Goal: Book appointment/travel/reservation

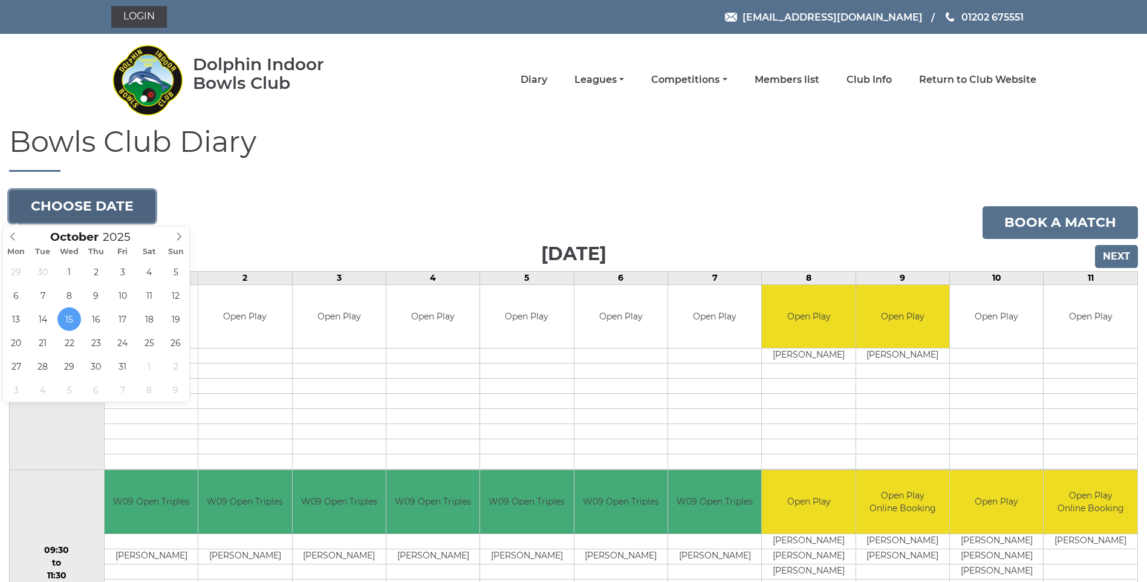
click at [61, 204] on button "Choose date" at bounding box center [82, 206] width 146 height 33
type input "[DATE]"
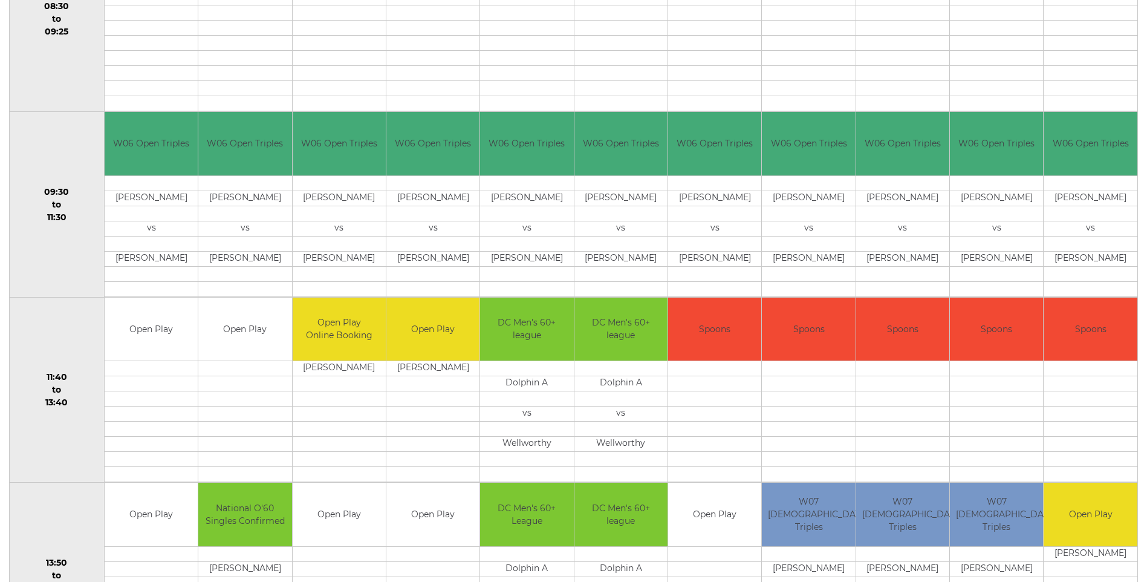
scroll to position [181, 0]
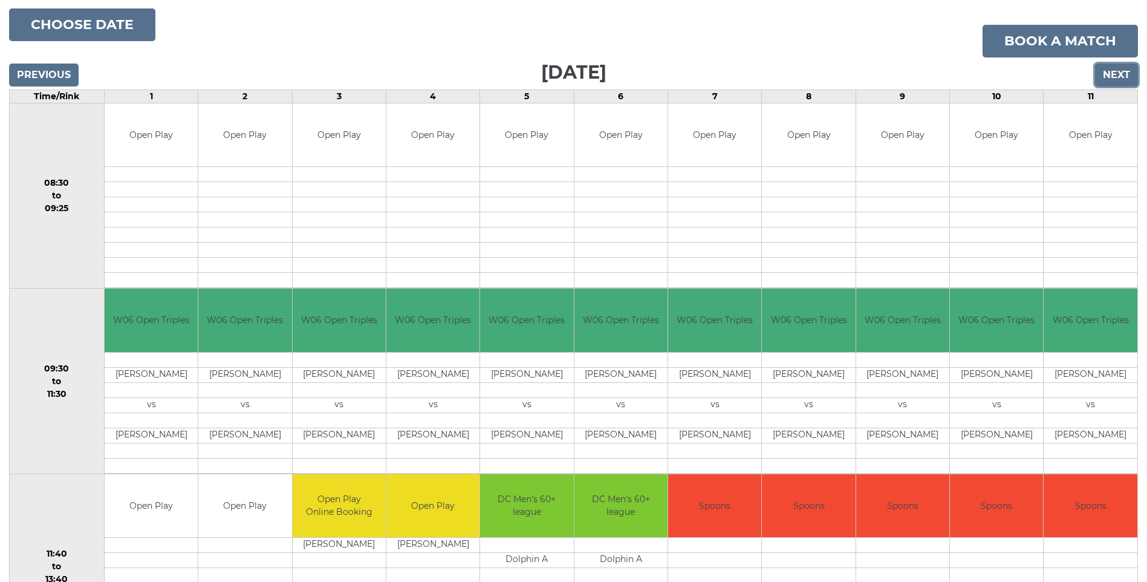
click at [1107, 69] on input "Next" at bounding box center [1116, 74] width 43 height 23
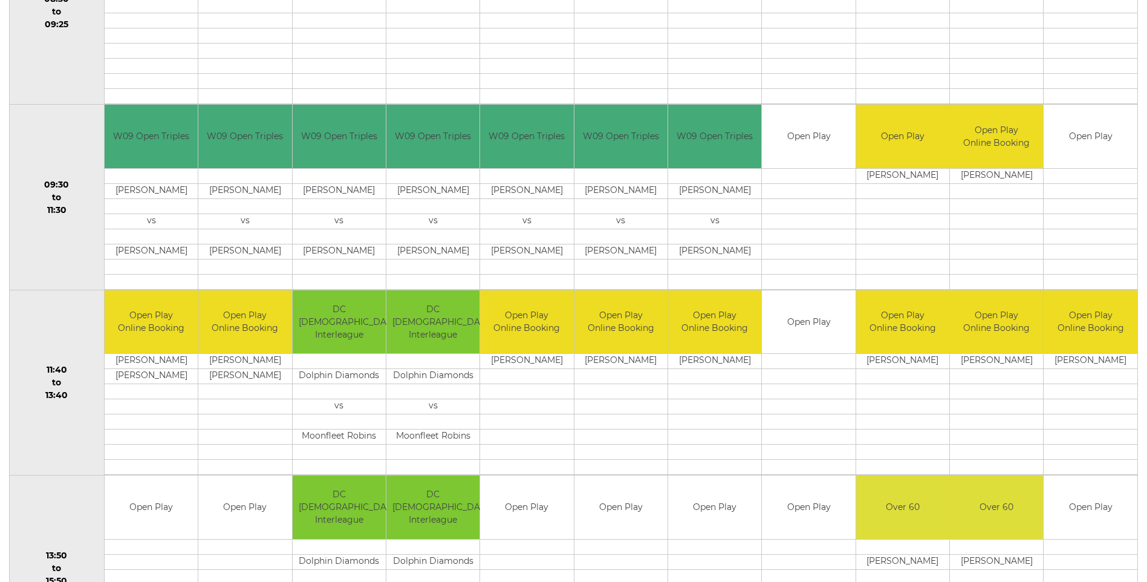
scroll to position [242, 0]
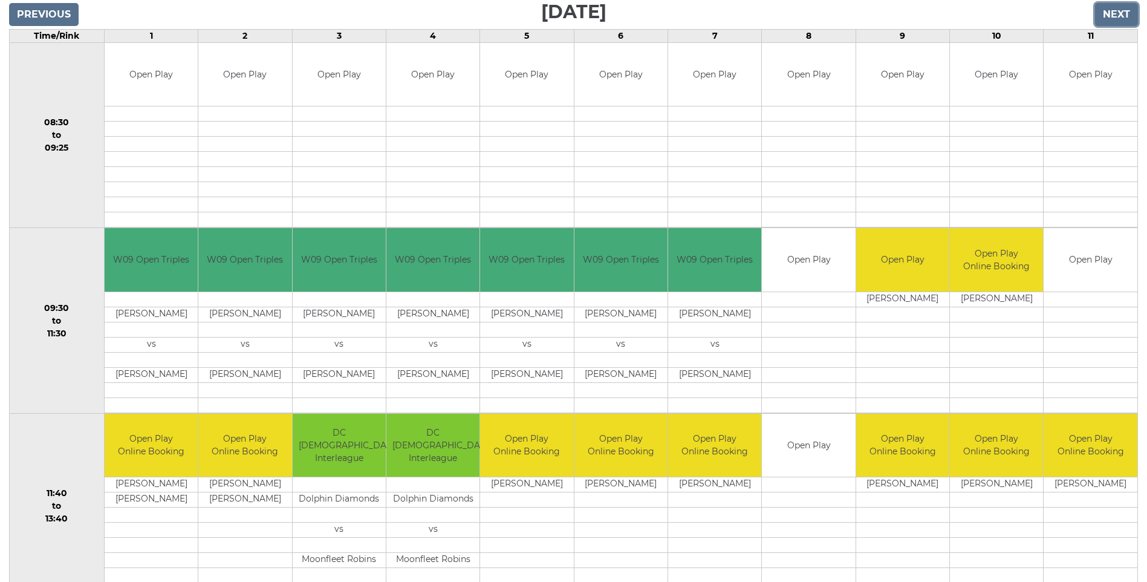
click at [1115, 16] on input "Next" at bounding box center [1116, 14] width 43 height 23
